Goal: Information Seeking & Learning: Learn about a topic

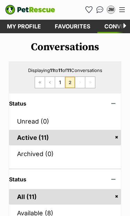
click at [58, 82] on link "1" at bounding box center [60, 82] width 10 height 11
click at [77, 28] on link "Favourites" at bounding box center [73, 27] width 50 height 14
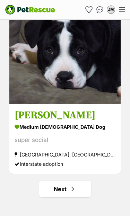
scroll to position [4037, 0]
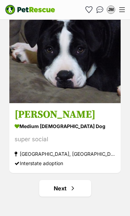
click at [70, 193] on span "Next page" at bounding box center [72, 188] width 7 height 8
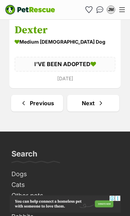
scroll to position [4132, 0]
click at [103, 106] on span "Next page" at bounding box center [100, 103] width 7 height 8
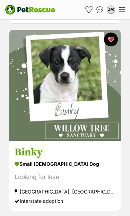
scroll to position [933, 0]
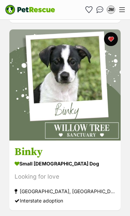
click at [63, 130] on img at bounding box center [64, 84] width 111 height 111
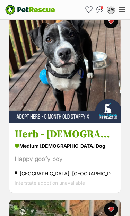
scroll to position [3139, 0]
click at [58, 112] on img at bounding box center [64, 67] width 111 height 111
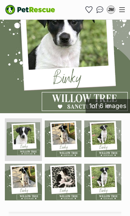
click at [71, 169] on img at bounding box center [63, 182] width 37 height 37
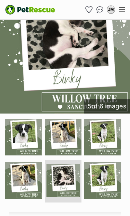
scroll to position [189, 0]
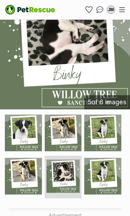
click at [28, 160] on img at bounding box center [23, 176] width 37 height 37
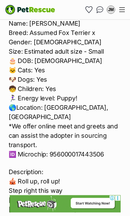
scroll to position [1007, 0]
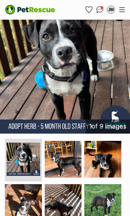
scroll to position [193, 0]
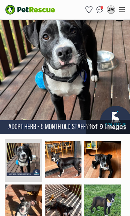
click at [101, 6] on link "Conversations" at bounding box center [99, 9] width 11 height 11
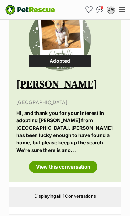
scroll to position [153, 0]
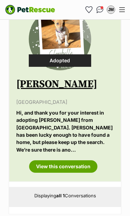
click at [74, 168] on link "View this conversation" at bounding box center [63, 166] width 68 height 12
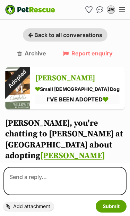
click at [86, 9] on icon "Favourites" at bounding box center [88, 9] width 7 height 7
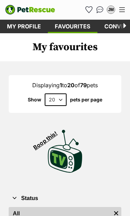
click at [122, 11] on div "Menu" at bounding box center [122, 9] width 6 height 5
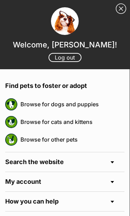
click at [88, 106] on link "Browse for dogs and puppies" at bounding box center [72, 104] width 104 height 15
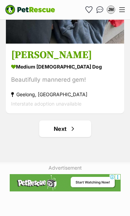
scroll to position [4185, 0]
click at [73, 125] on span "Next page" at bounding box center [72, 129] width 7 height 8
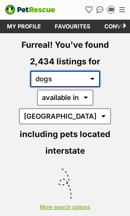
click at [92, 80] on select "any type of pet cats dogs other pets" at bounding box center [64, 79] width 69 height 16
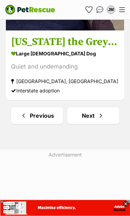
scroll to position [4217, 0]
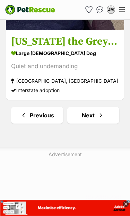
click at [104, 111] on span "Next page" at bounding box center [100, 115] width 7 height 8
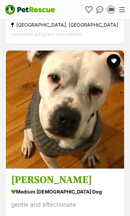
scroll to position [1760, 0]
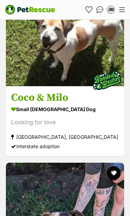
click at [121, 11] on div "Menu" at bounding box center [122, 9] width 6 height 5
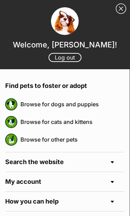
click at [87, 107] on link "Browse for dogs and puppies" at bounding box center [72, 104] width 104 height 15
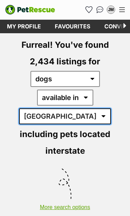
click at [111, 108] on select "[GEOGRAPHIC_DATA] [GEOGRAPHIC_DATA] [GEOGRAPHIC_DATA] [GEOGRAPHIC_DATA] [GEOGRA…" at bounding box center [65, 116] width 92 height 16
select select "[GEOGRAPHIC_DATA]"
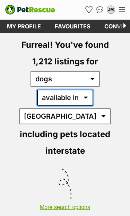
click at [59, 98] on select "available in located in" at bounding box center [65, 98] width 56 height 16
select select "disabled"
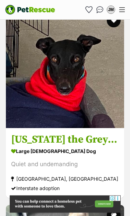
scroll to position [3678, 0]
